Goal: Information Seeking & Learning: Learn about a topic

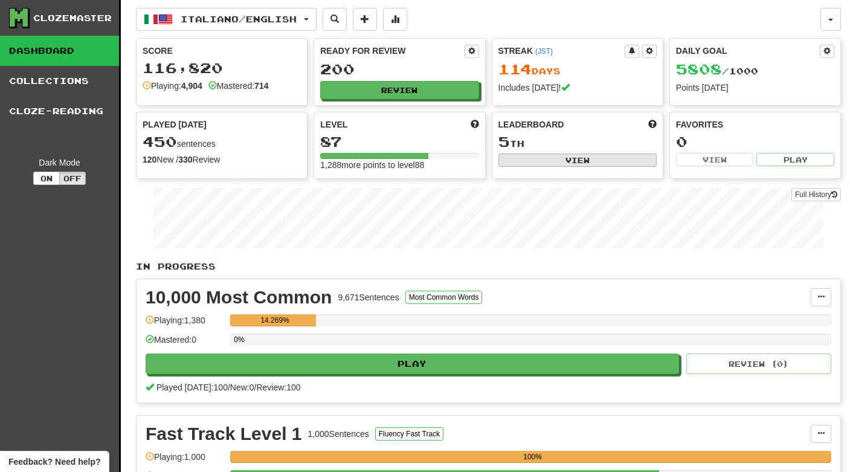
click at [582, 160] on button "View" at bounding box center [577, 159] width 158 height 13
select select "**********"
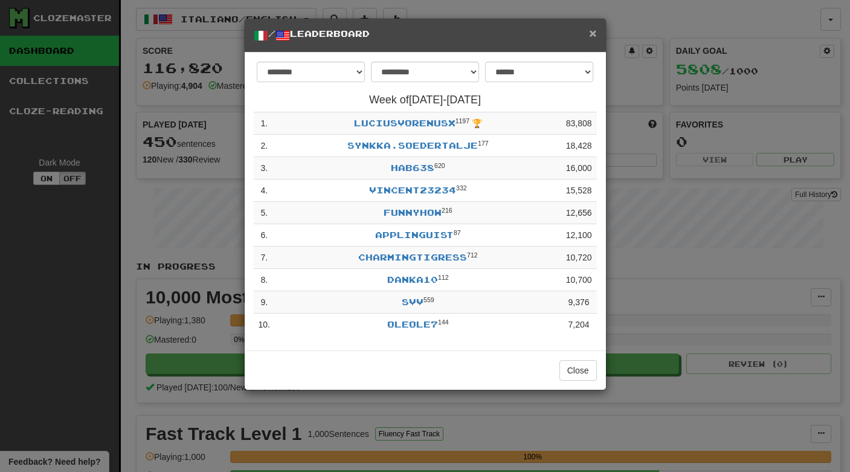
click at [593, 33] on span "×" at bounding box center [592, 33] width 7 height 14
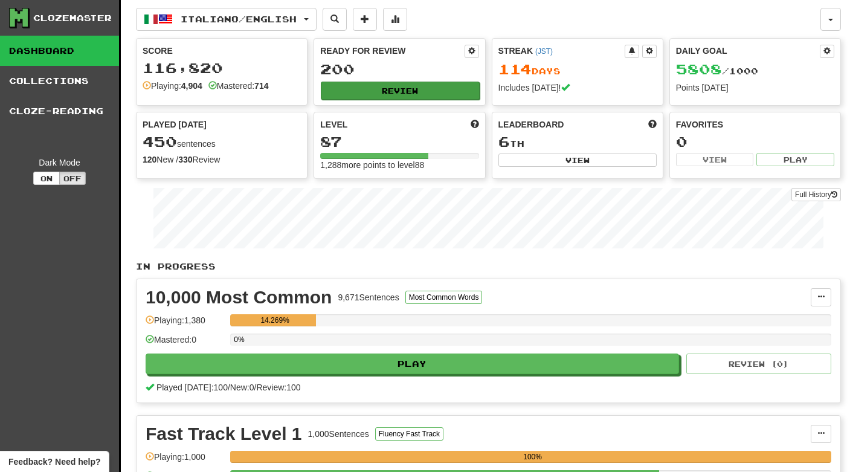
click at [423, 94] on button "Review" at bounding box center [400, 91] width 158 height 18
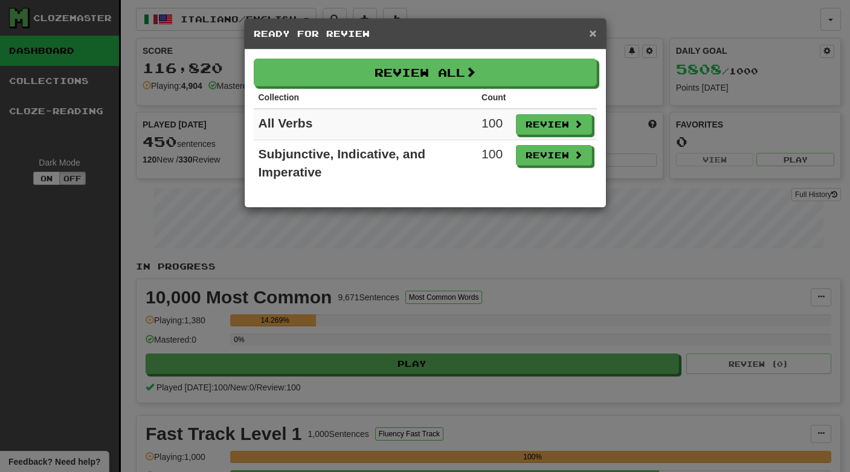
click at [595, 31] on span "×" at bounding box center [592, 33] width 7 height 14
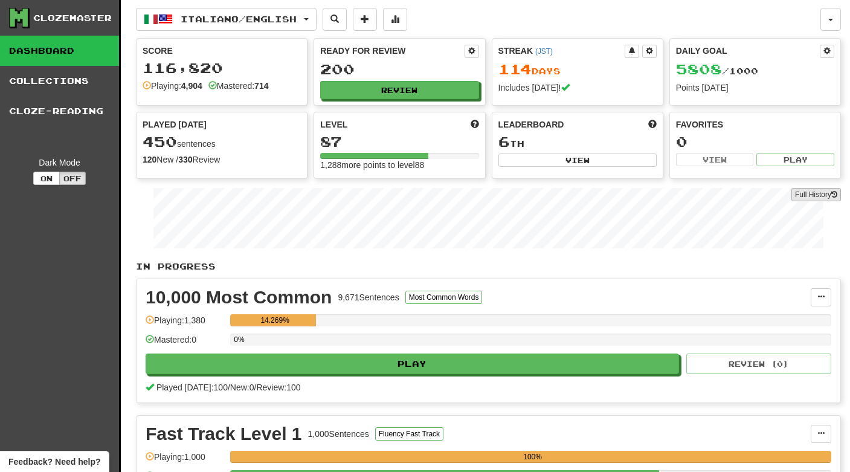
click at [813, 194] on link "Full History" at bounding box center [816, 194] width 50 height 13
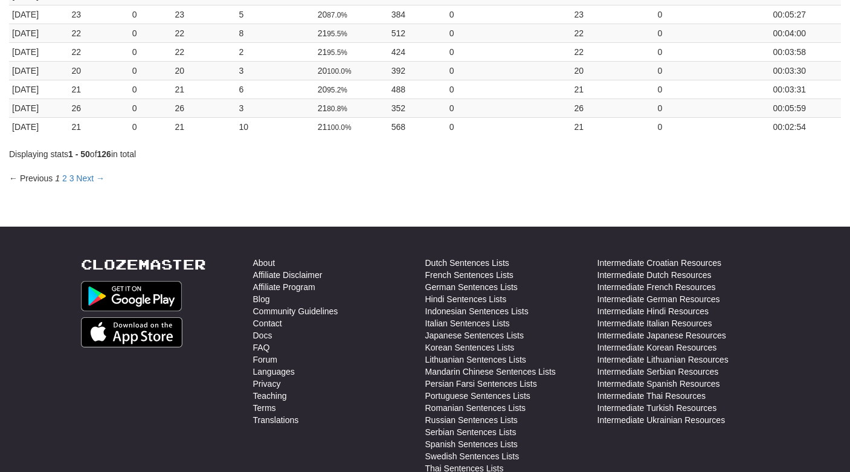
scroll to position [891, 0]
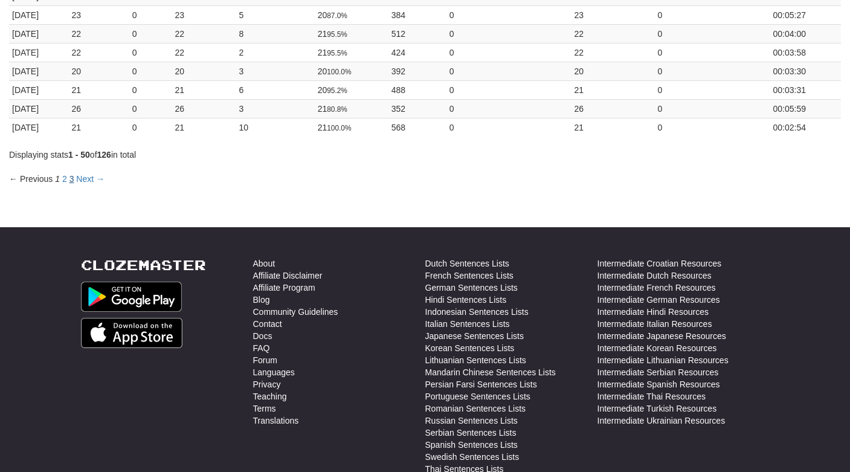
click at [72, 181] on link "3" at bounding box center [71, 179] width 5 height 10
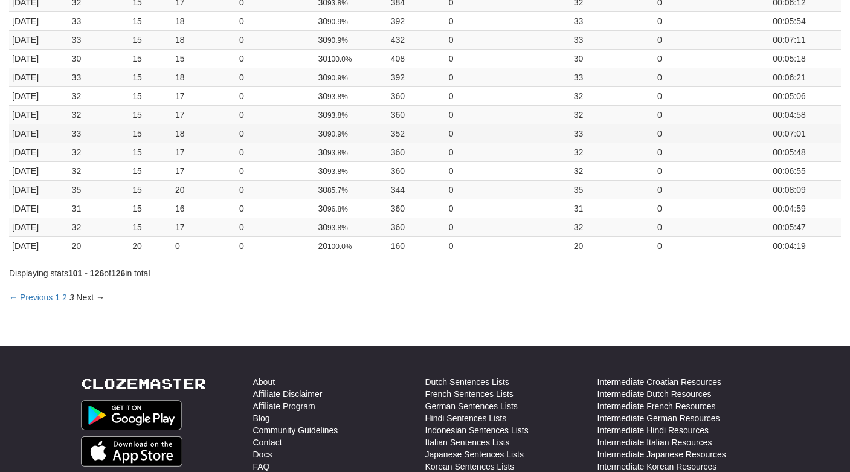
scroll to position [342, 0]
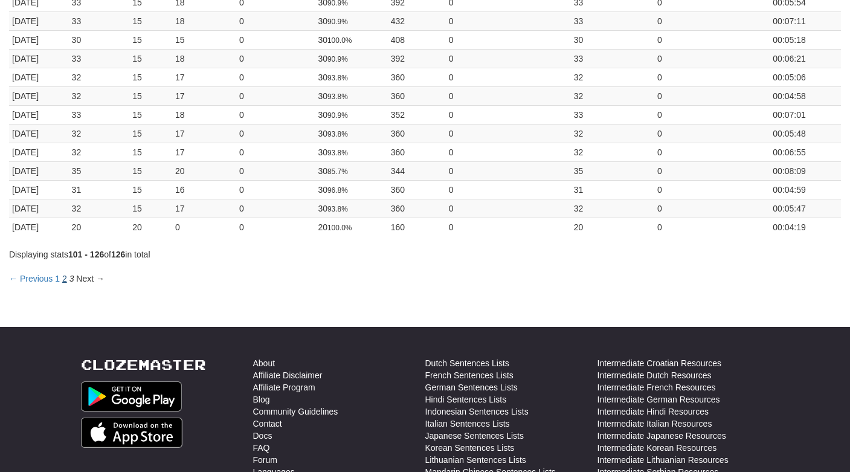
click at [65, 279] on link "2" at bounding box center [64, 279] width 5 height 10
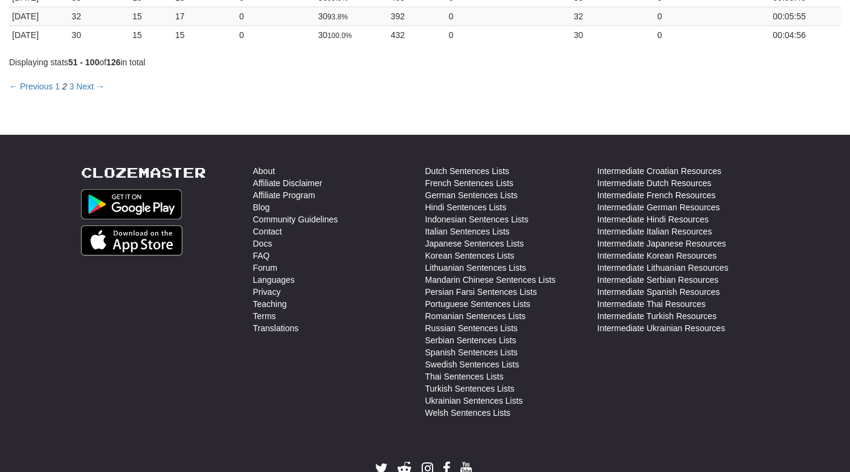
scroll to position [983, 0]
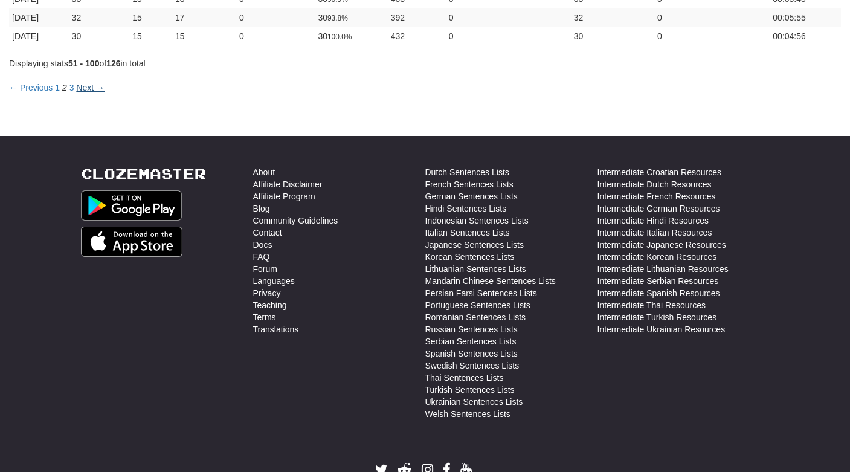
click at [84, 89] on link "Next →" at bounding box center [90, 88] width 28 height 10
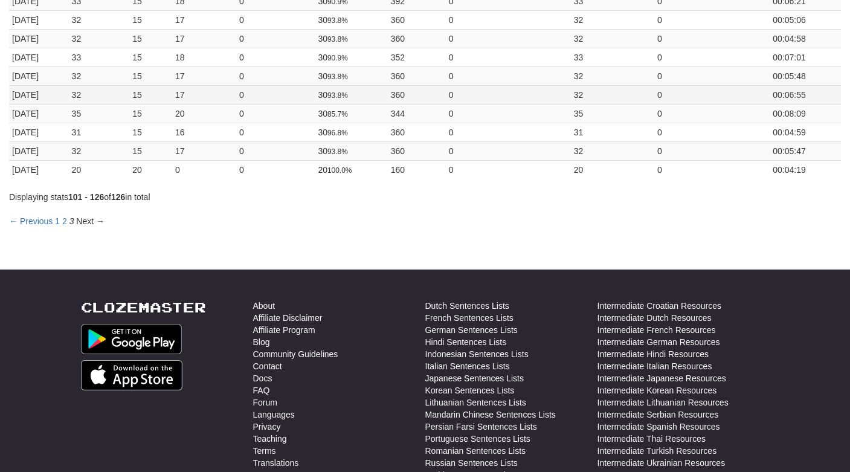
scroll to position [338, 0]
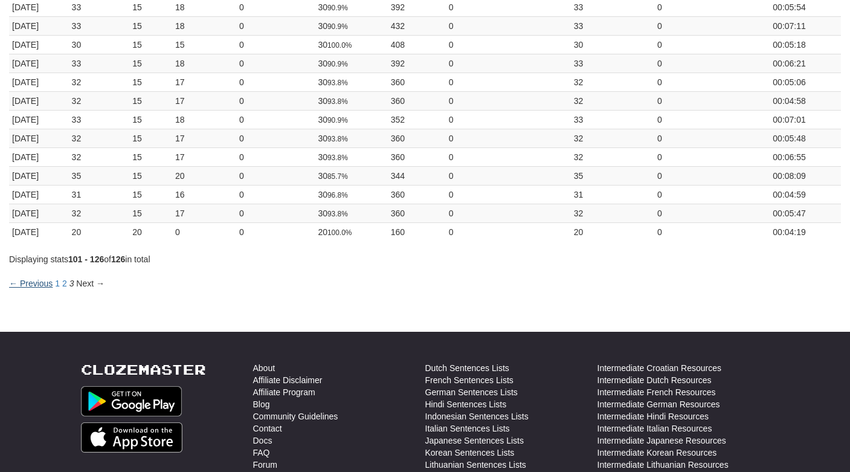
click at [34, 283] on link "← Previous" at bounding box center [30, 283] width 43 height 10
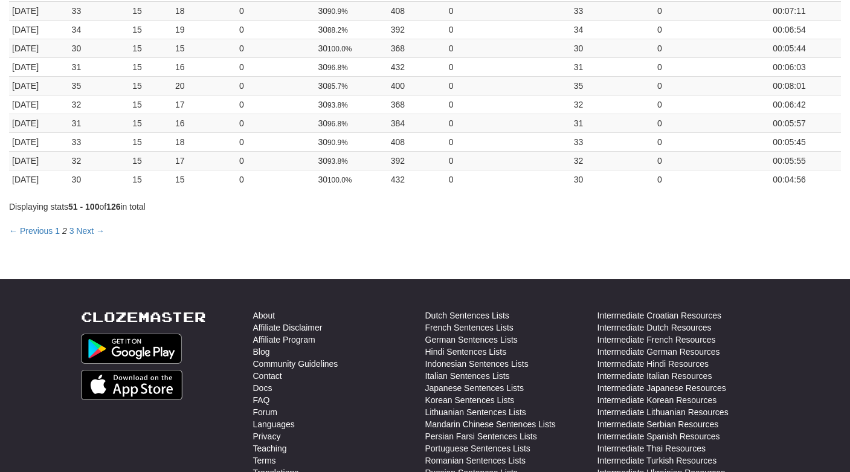
scroll to position [976, 0]
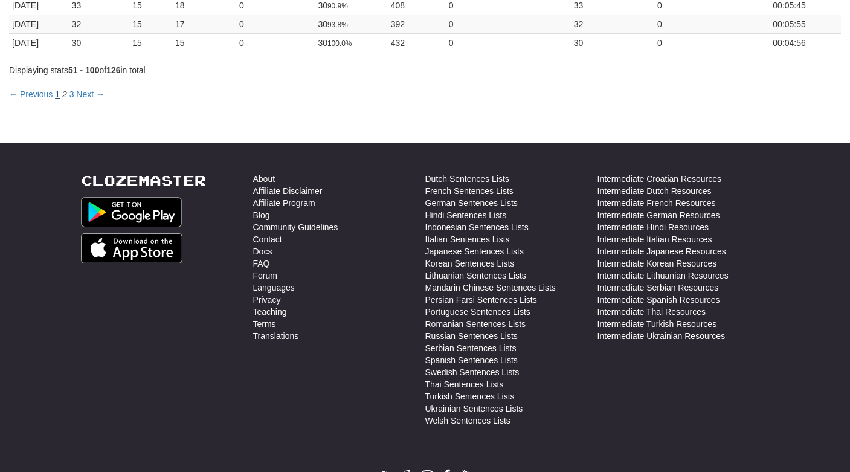
click at [57, 93] on link "1" at bounding box center [57, 94] width 5 height 10
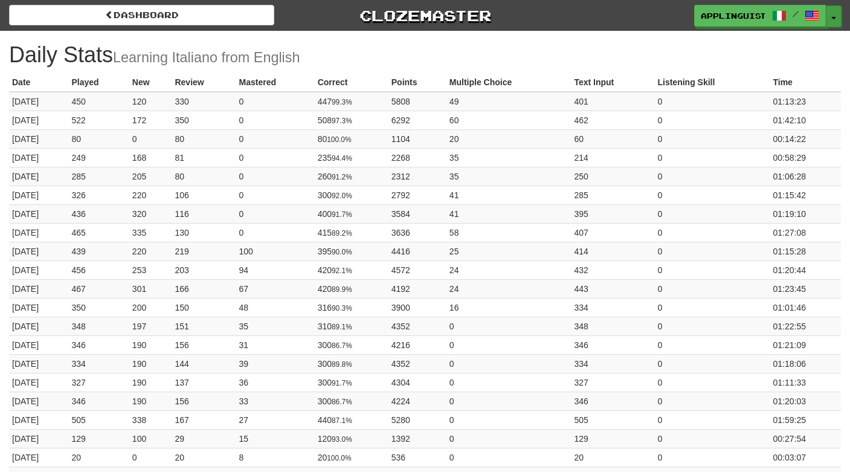
click at [833, 14] on button "Toggle Dropdown" at bounding box center [834, 16] width 16 height 22
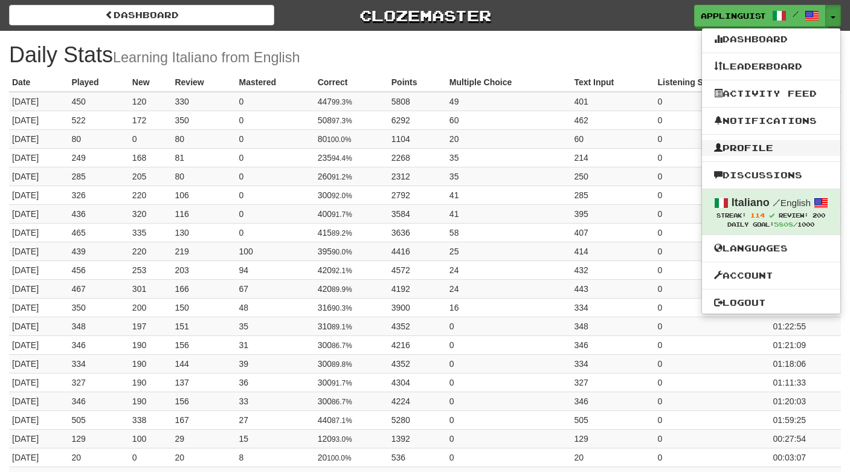
click at [767, 146] on link "Profile" at bounding box center [771, 148] width 138 height 16
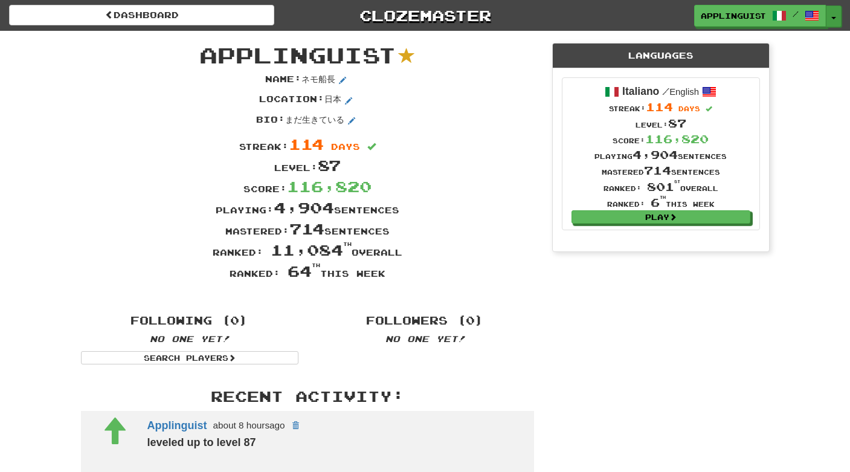
click at [833, 17] on span "button" at bounding box center [833, 18] width 5 height 2
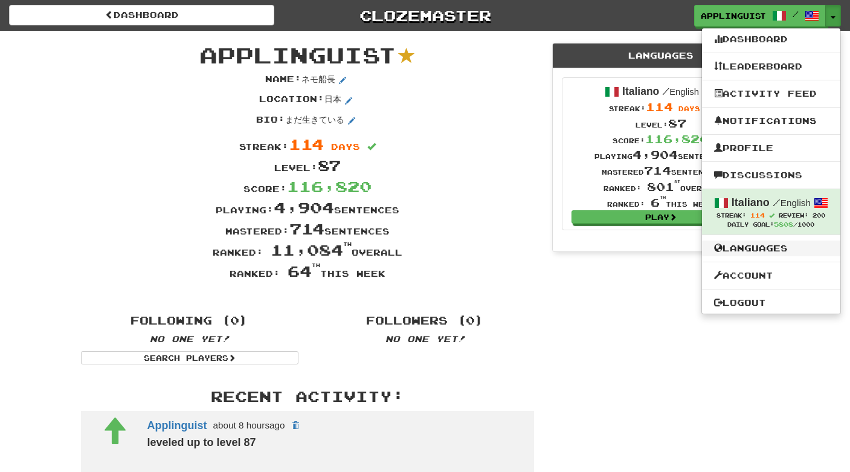
click at [765, 252] on link "Languages" at bounding box center [771, 248] width 138 height 16
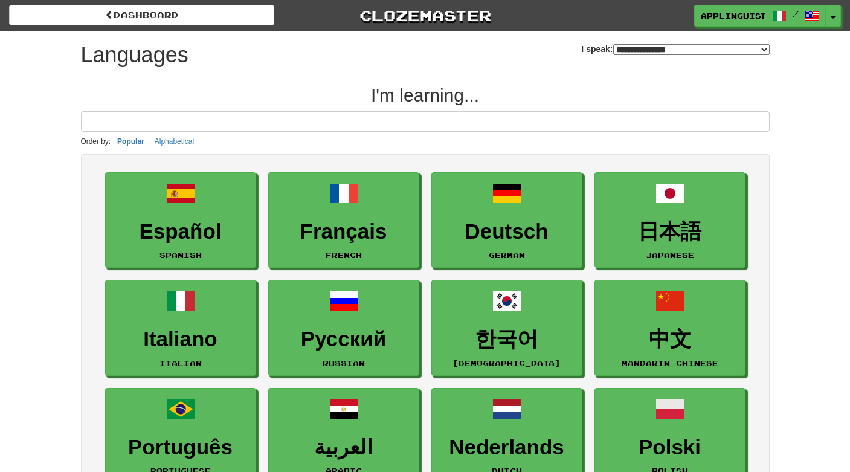
select select "*******"
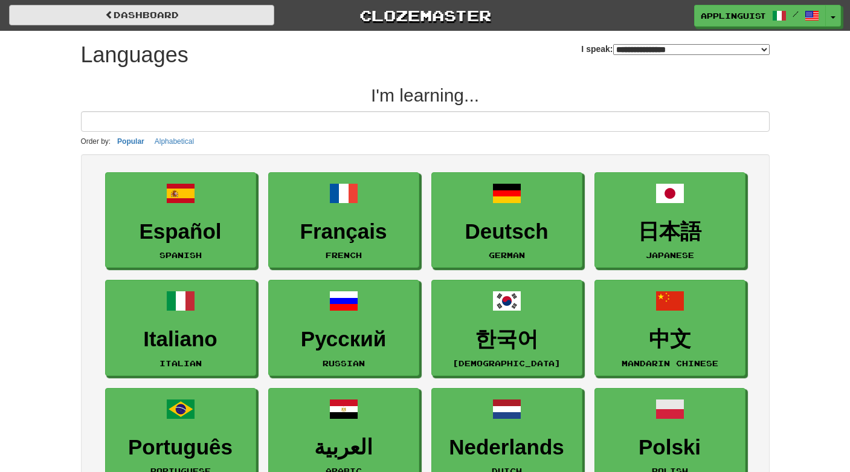
click at [193, 14] on link "dashboard" at bounding box center [141, 15] width 265 height 21
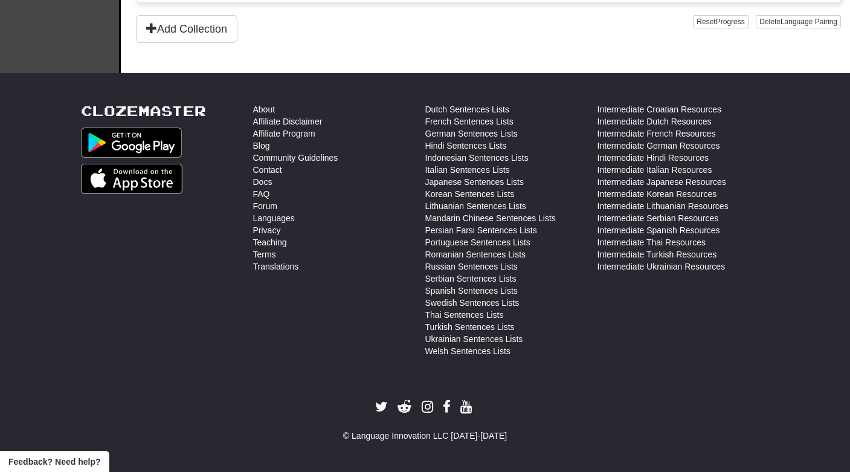
scroll to position [1082, 0]
